Goal: Task Accomplishment & Management: Use online tool/utility

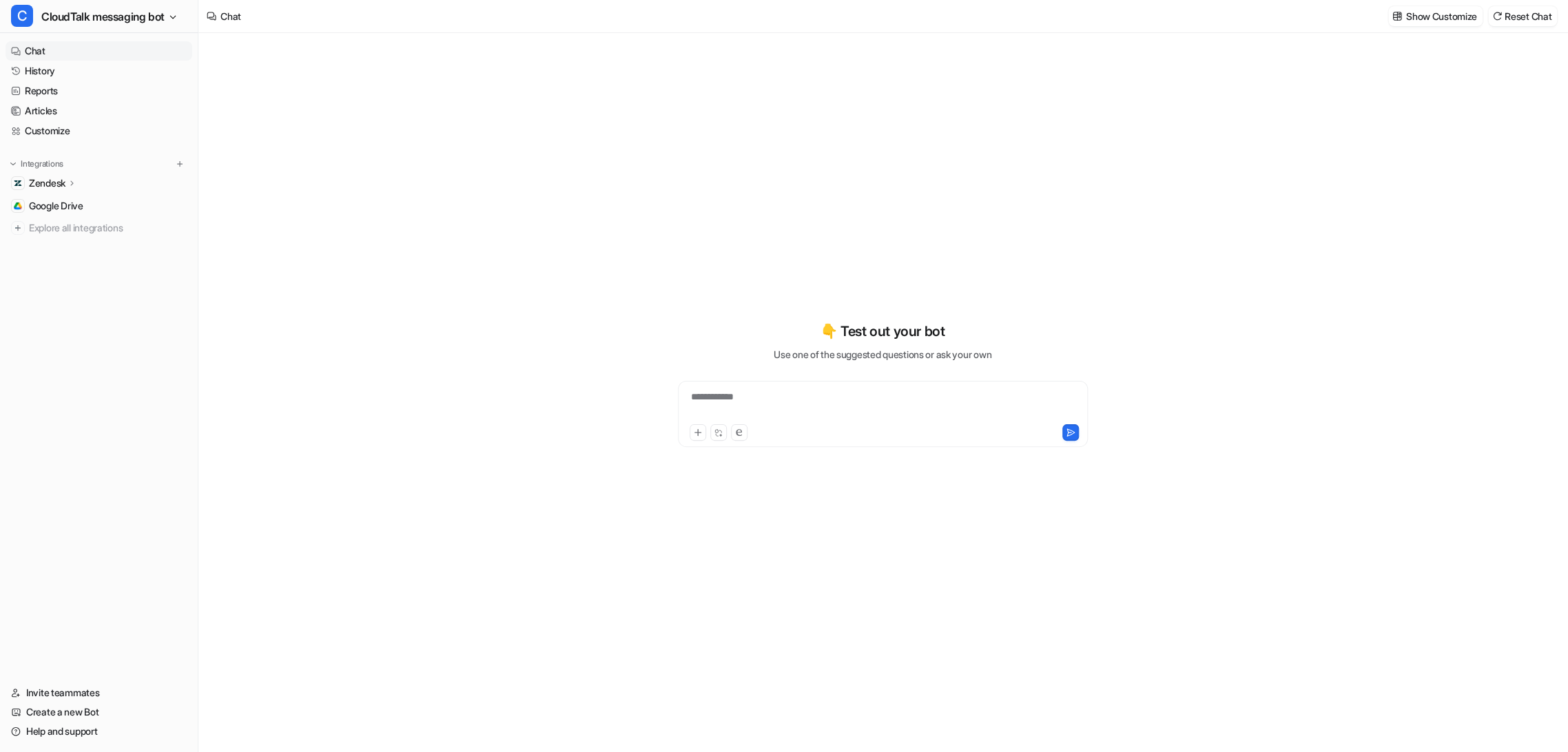
type textarea "**********"
click at [41, 70] on link "History" at bounding box center [99, 71] width 186 height 19
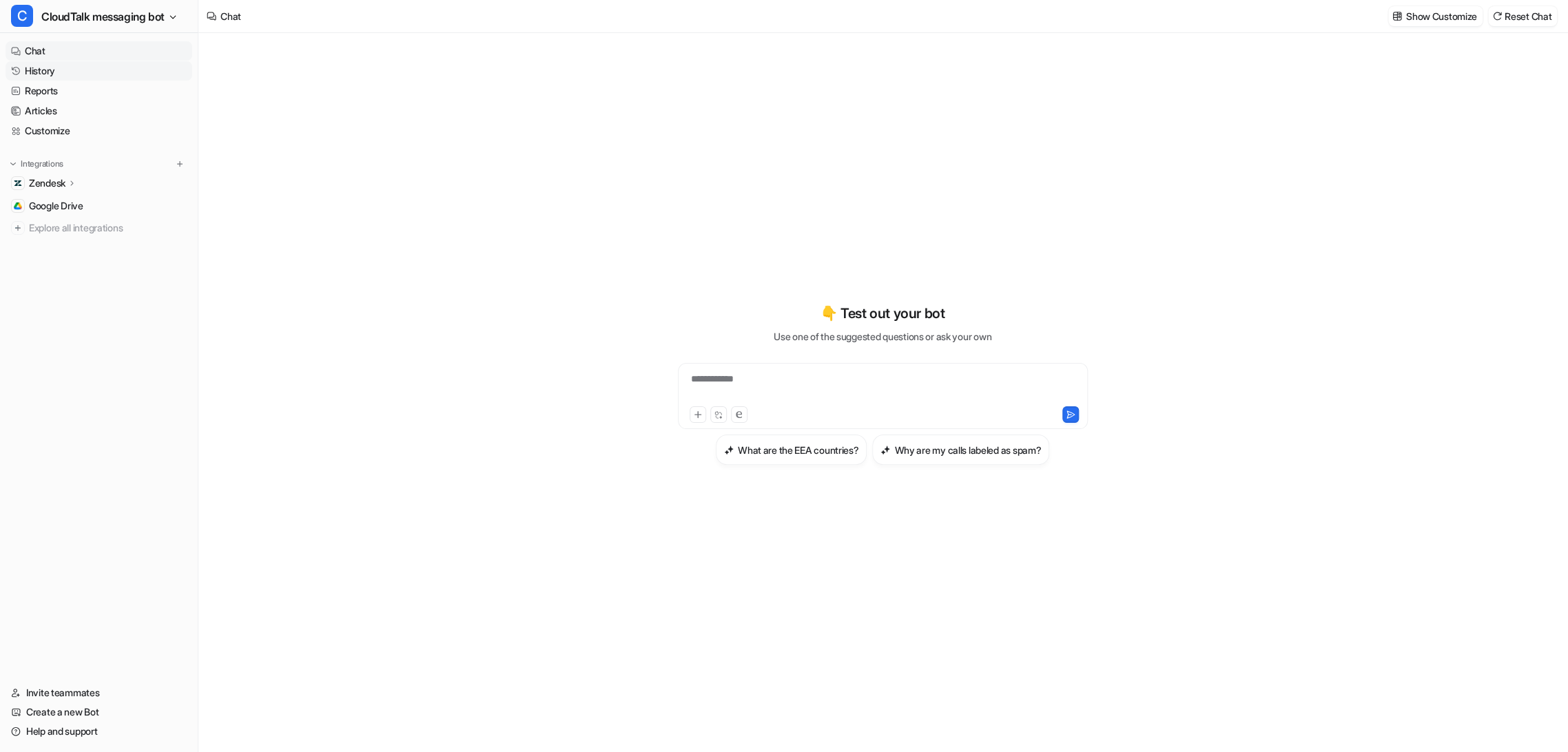
click at [41, 70] on link "History" at bounding box center [99, 71] width 186 height 19
